Goal: Find specific page/section: Find specific page/section

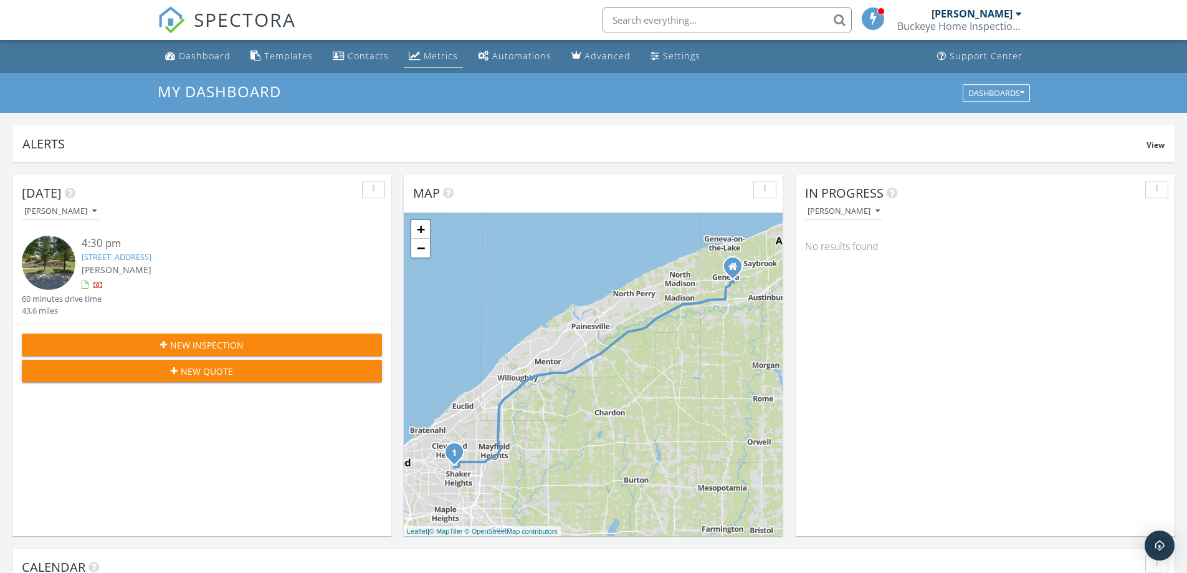
click at [447, 56] on div "Metrics" at bounding box center [441, 56] width 34 height 12
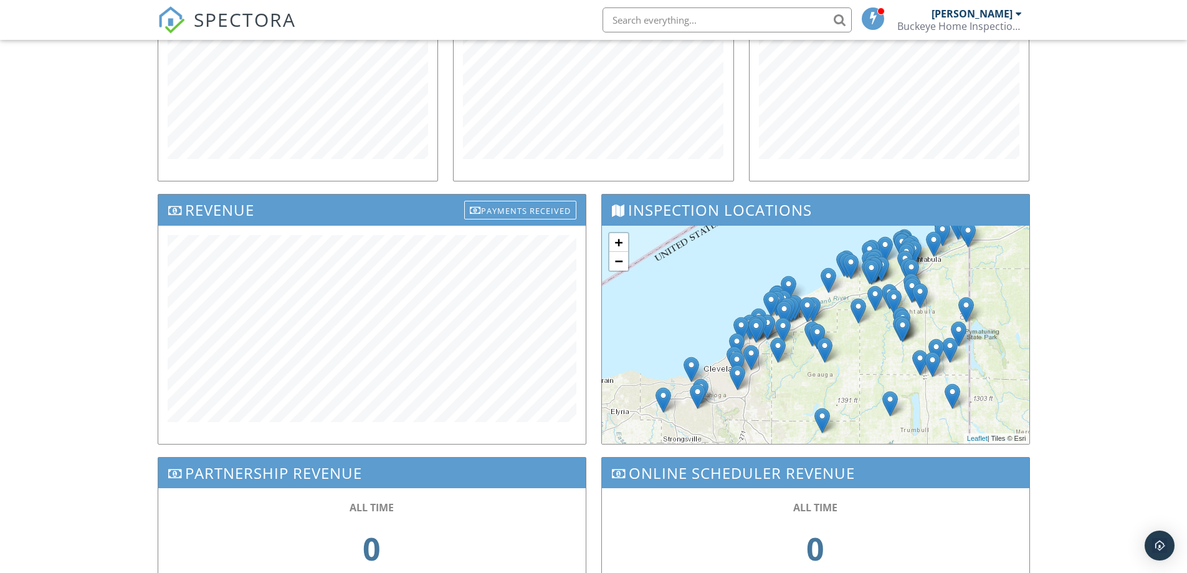
scroll to position [270, 0]
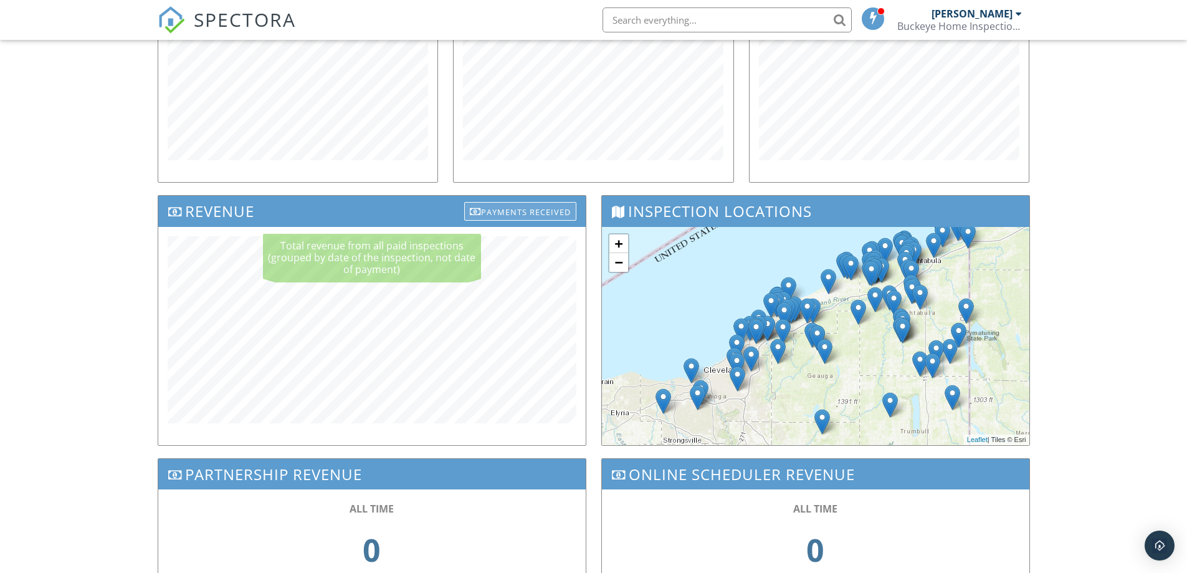
click at [522, 213] on div "Payments Received" at bounding box center [520, 211] width 112 height 19
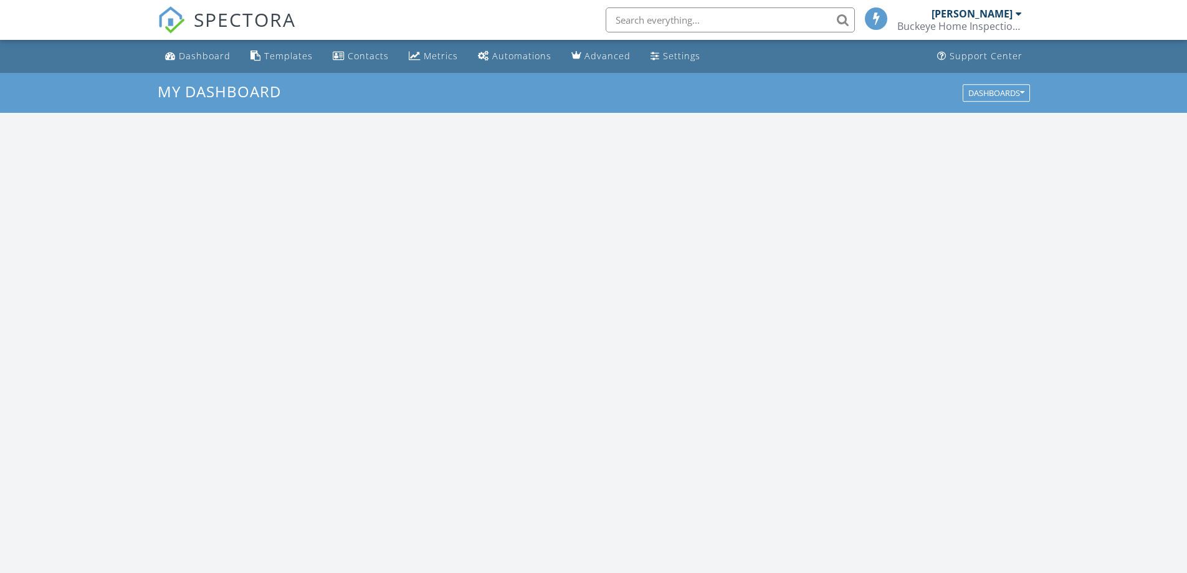
scroll to position [1153, 1206]
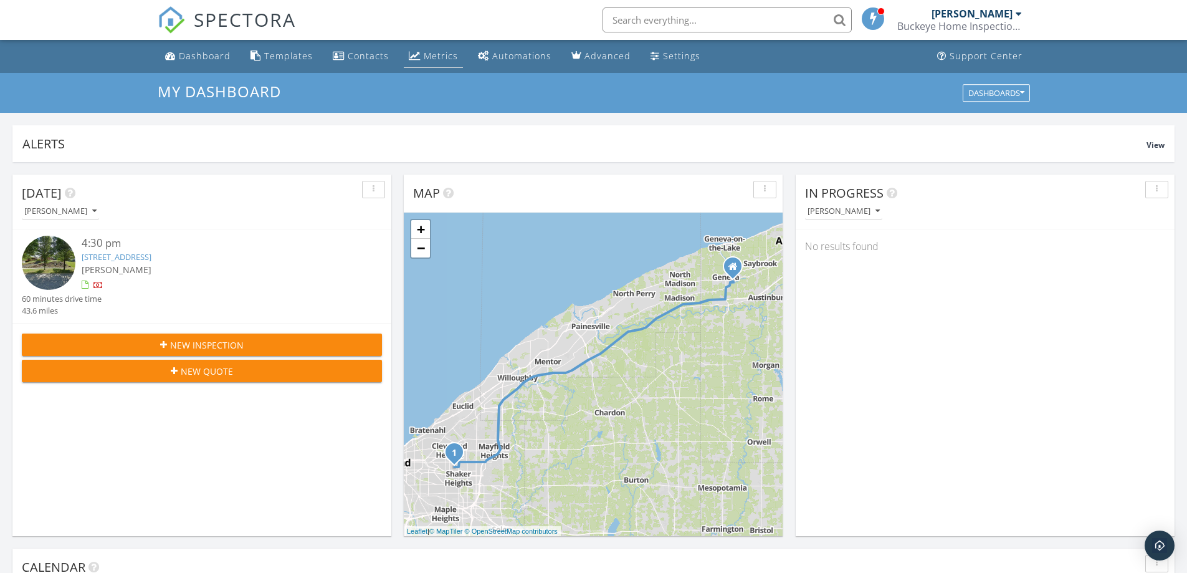
click at [437, 55] on div "Metrics" at bounding box center [441, 56] width 34 height 12
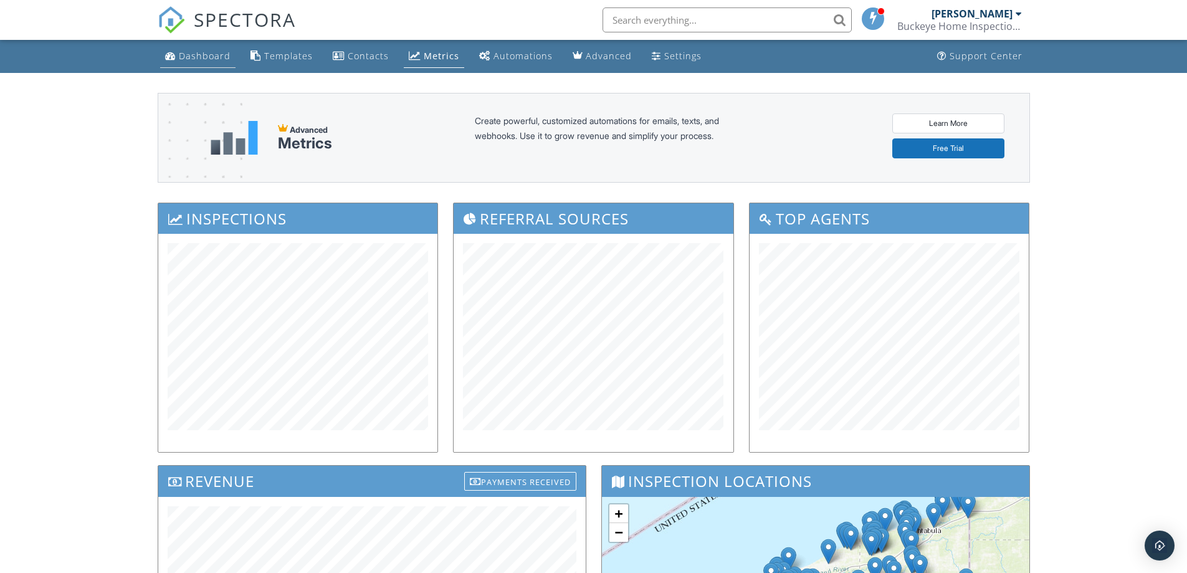
click at [191, 55] on div "Dashboard" at bounding box center [205, 56] width 52 height 12
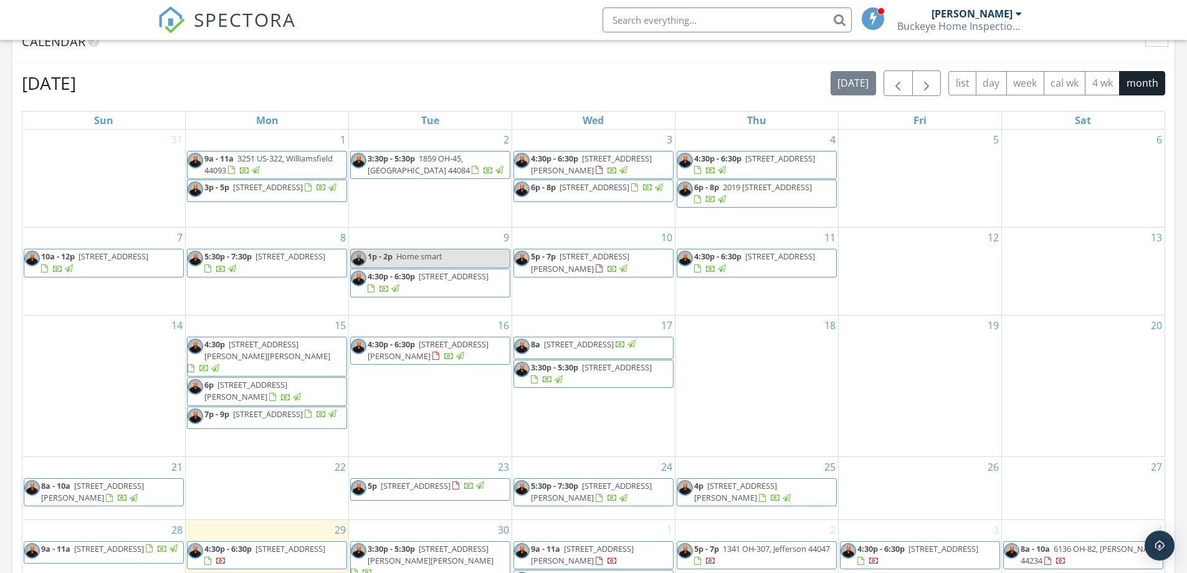
scroll to position [478, 0]
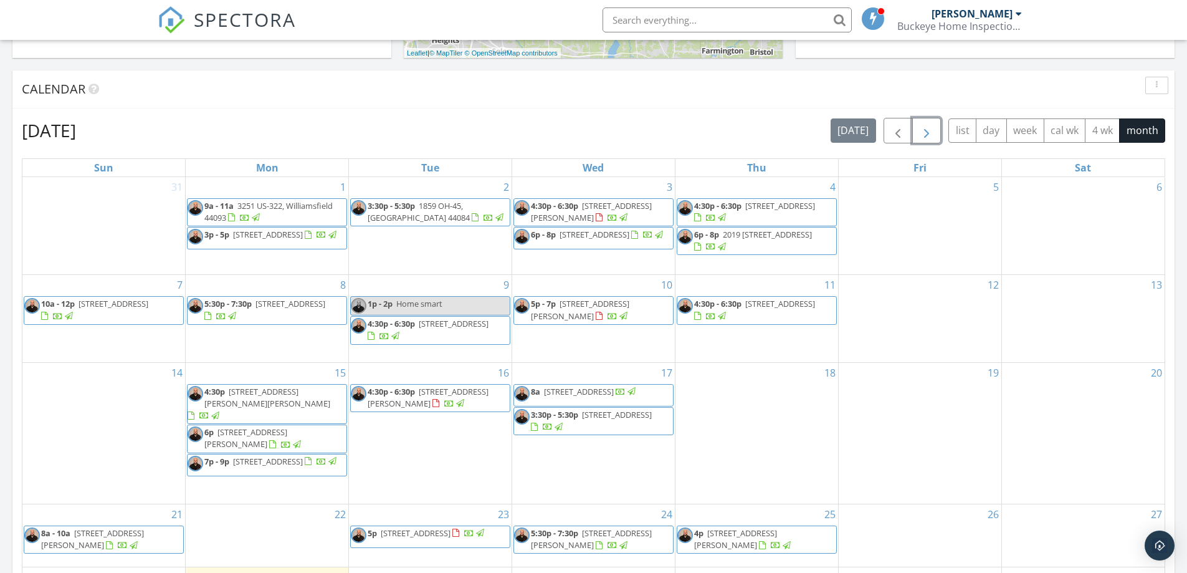
click at [931, 135] on span "button" at bounding box center [926, 130] width 15 height 15
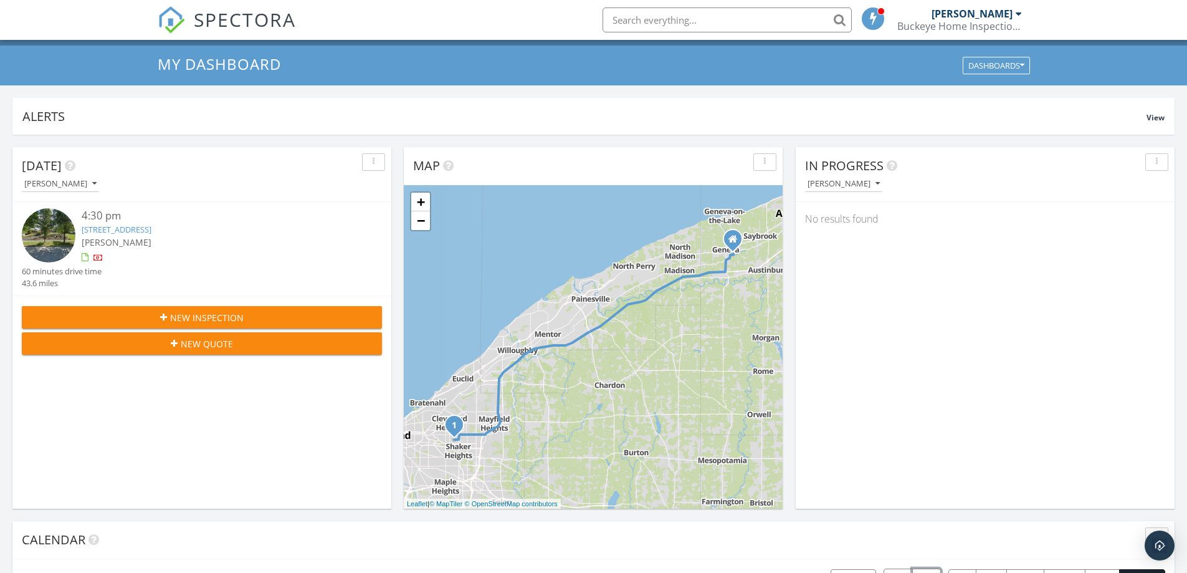
scroll to position [0, 0]
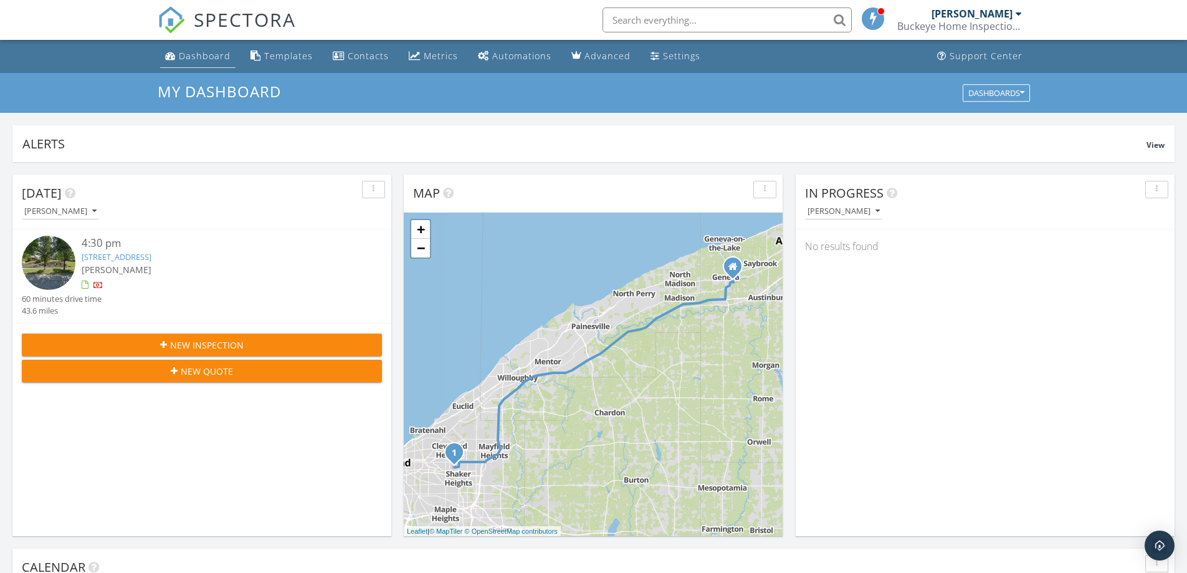
click at [190, 48] on link "Dashboard" at bounding box center [197, 56] width 75 height 23
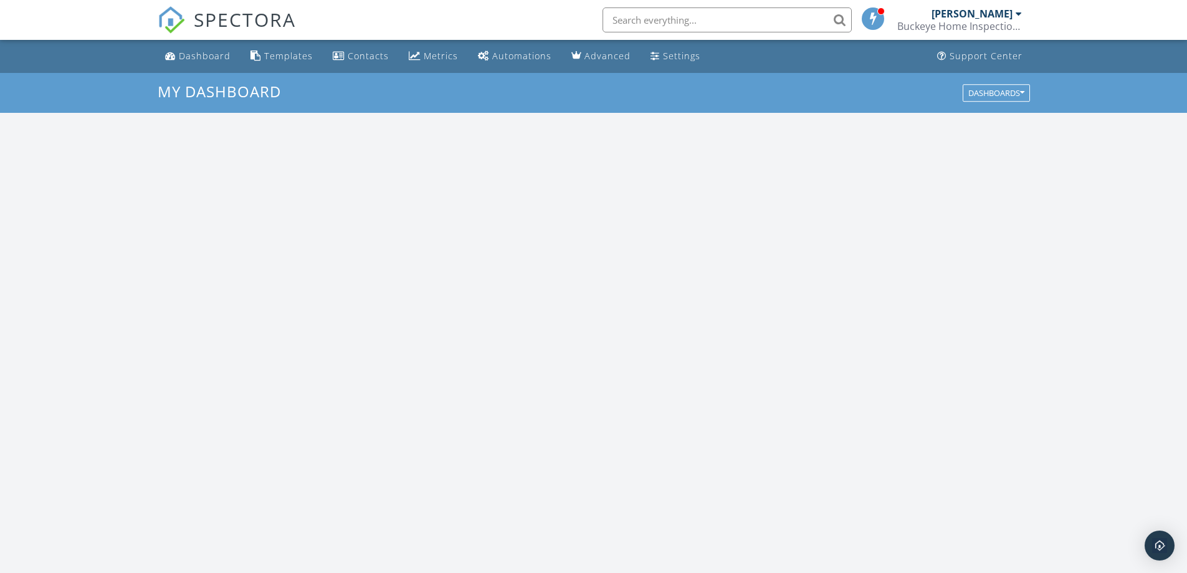
scroll to position [1153, 1206]
